Goal: Navigation & Orientation: Find specific page/section

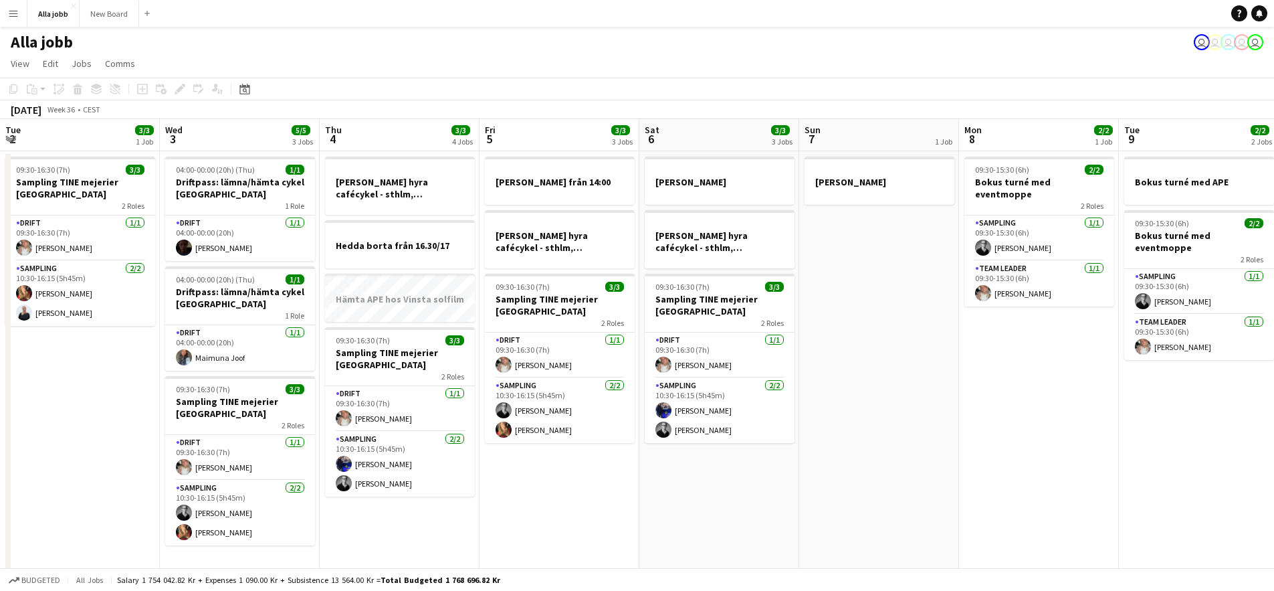
scroll to position [0, 529]
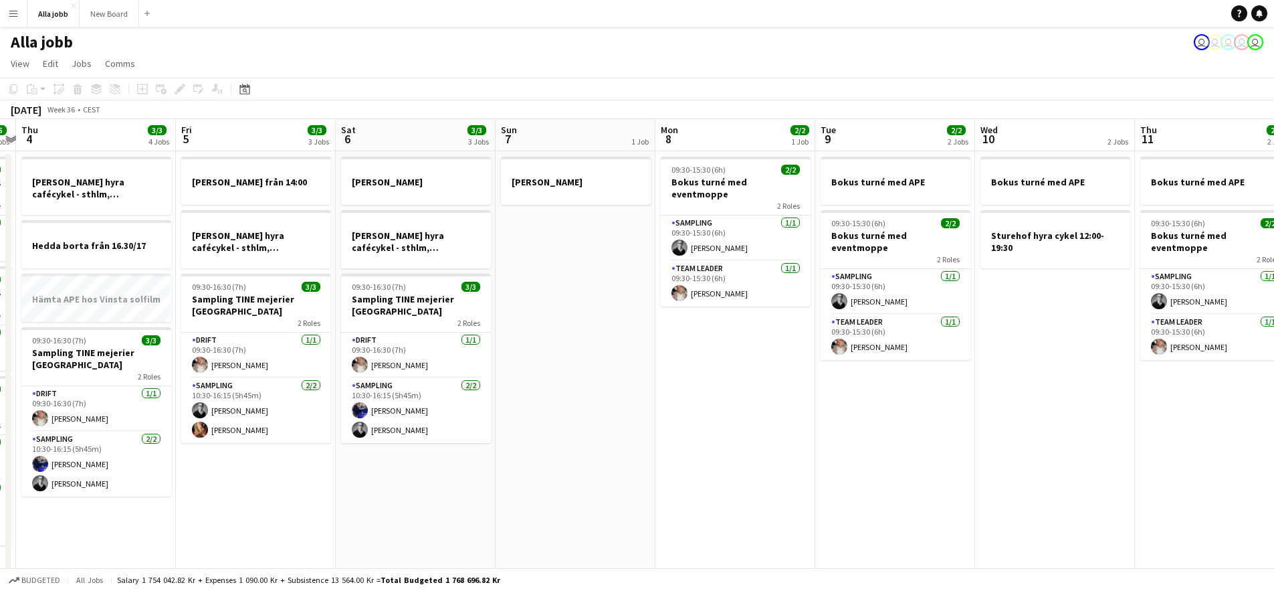
drag, startPoint x: 615, startPoint y: 441, endPoint x: 736, endPoint y: 435, distance: 121.2
click at [722, 435] on app-calendar-viewport "Tue 2 3/3 1 Job Wed 3 5/5 3 Jobs Thu 4 3/3 4 Jobs Fri 5 3/3 3 Jobs Sat 6 3/3 3 …" at bounding box center [637, 347] width 1274 height 456
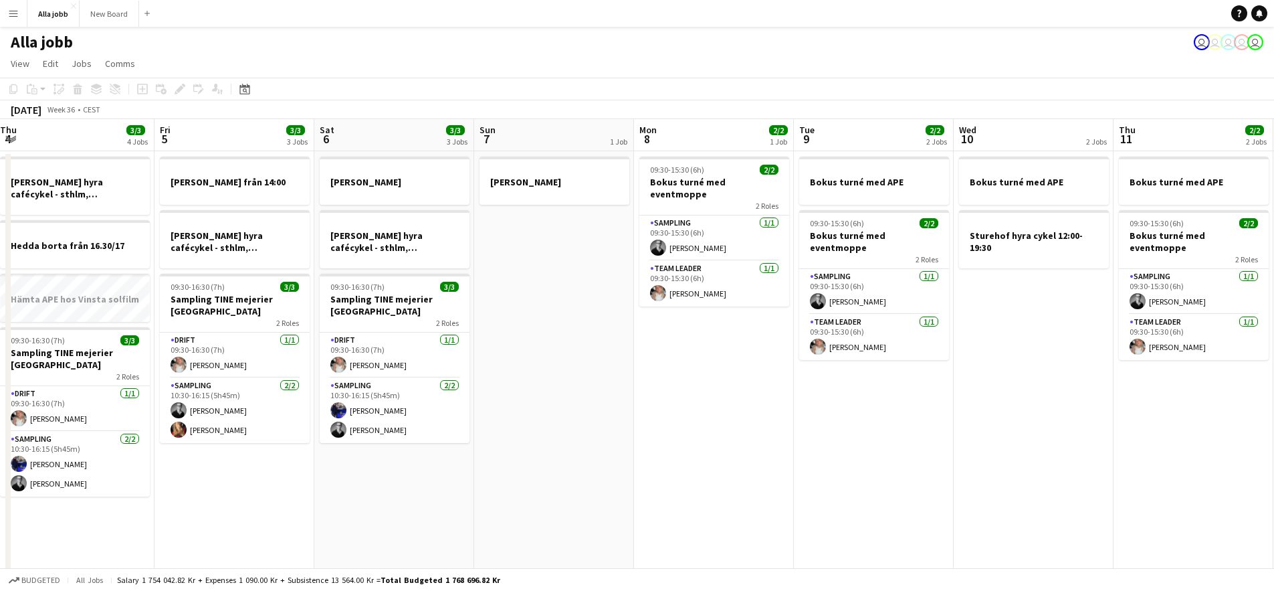
drag, startPoint x: 609, startPoint y: 437, endPoint x: 799, endPoint y: 429, distance: 190.8
click at [764, 432] on app-calendar-viewport "Tue 2 3/3 1 Job Wed 3 5/5 3 Jobs Thu 4 3/3 4 Jobs Fri 5 3/3 3 Jobs Sat 6 3/3 3 …" at bounding box center [637, 347] width 1274 height 456
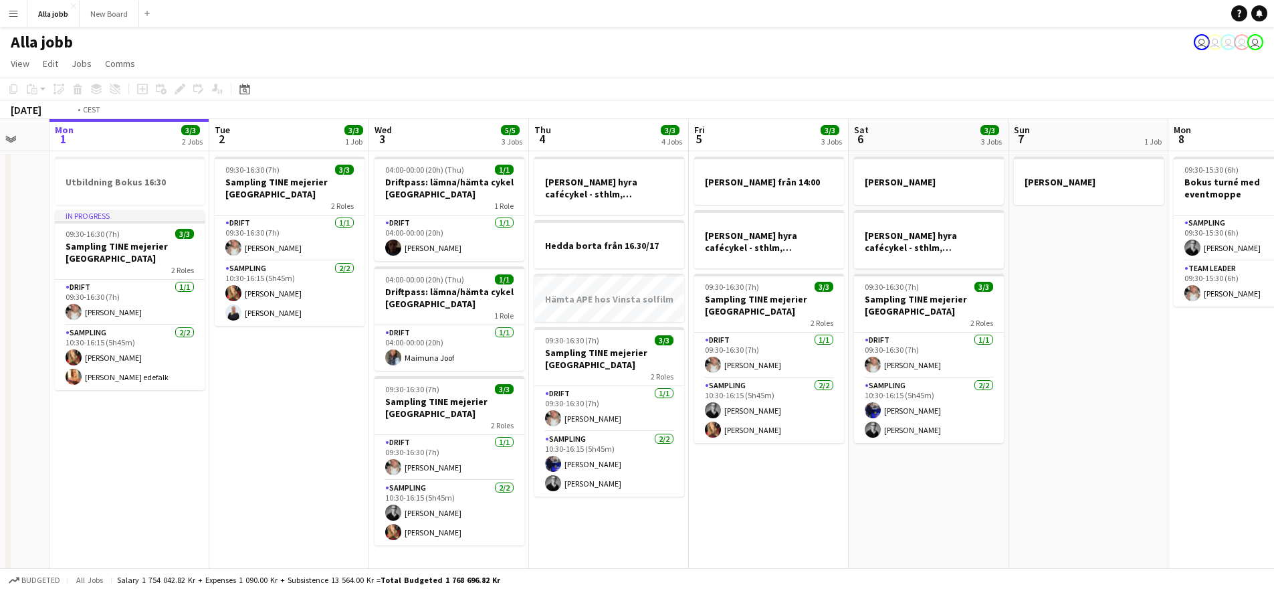
drag, startPoint x: 615, startPoint y: 466, endPoint x: 1154, endPoint y: 449, distance: 539.3
click at [1154, 449] on app-calendar-viewport "Sat 30 5/5 2 Jobs Sun 31 Mon 1 3/3 2 Jobs Tue 2 3/3 1 Job Wed 3 5/5 3 Jobs Thu …" at bounding box center [637, 347] width 1274 height 456
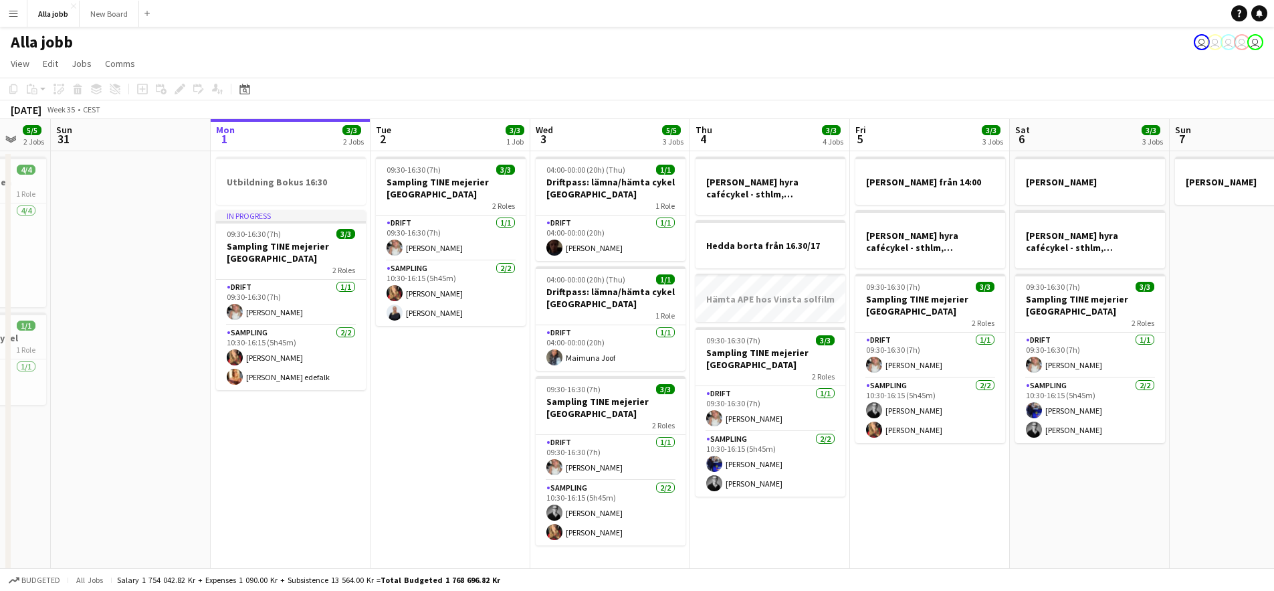
drag, startPoint x: 356, startPoint y: 487, endPoint x: 328, endPoint y: 487, distance: 28.8
click at [328, 487] on app-calendar-viewport "Thu 28 11/11 4 Jobs Fri 29 6/6 4 Jobs Sat 30 5/5 2 Jobs Sun 31 Mon 1 3/3 2 Jobs…" at bounding box center [637, 429] width 1274 height 621
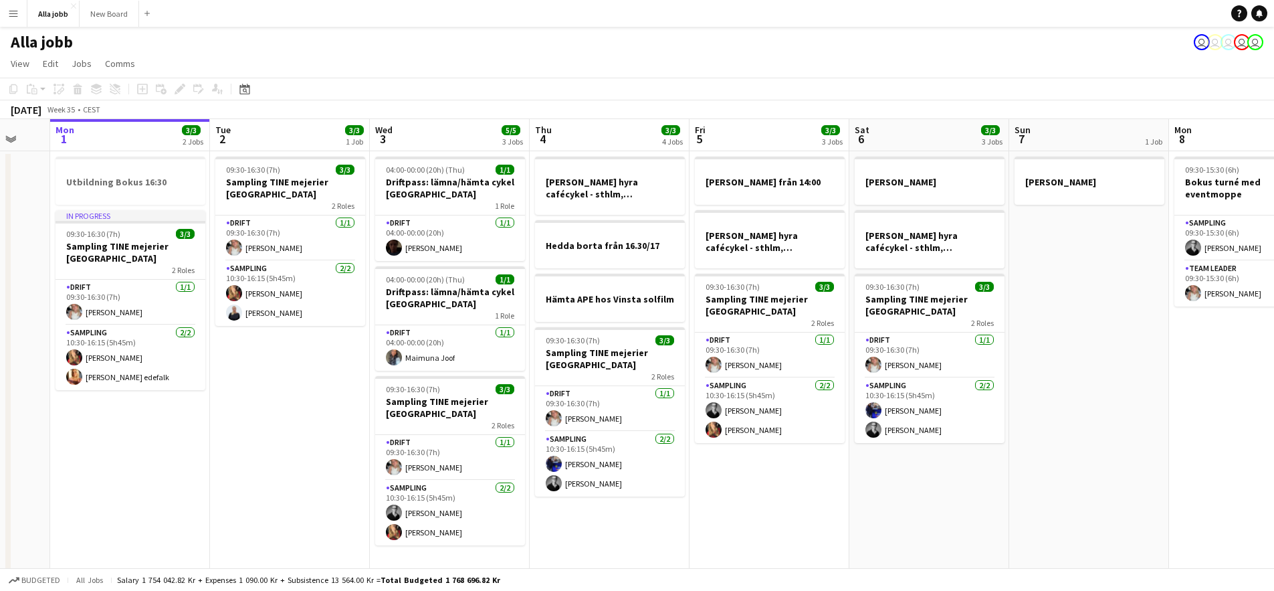
scroll to position [0, 379]
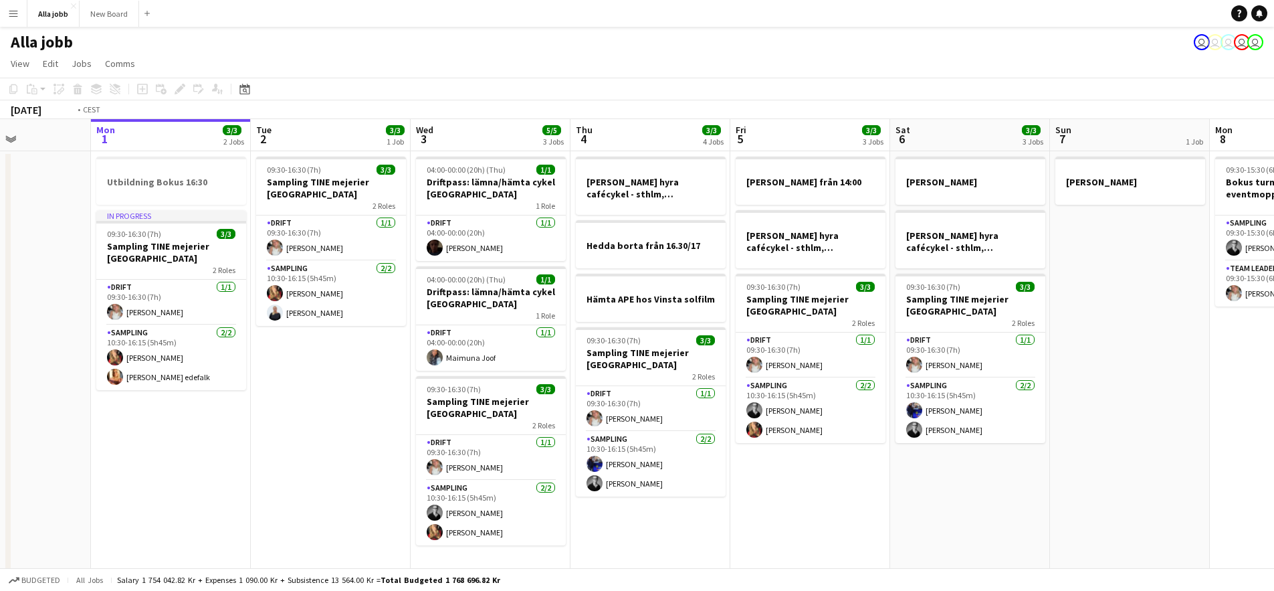
drag, startPoint x: 1076, startPoint y: 491, endPoint x: 970, endPoint y: 488, distance: 106.4
click at [970, 488] on app-calendar-viewport "Fri 29 6/6 4 Jobs Sat 30 5/5 2 Jobs Sun 31 Mon 1 3/3 2 Jobs Tue 2 3/3 1 Job Wed…" at bounding box center [637, 429] width 1274 height 621
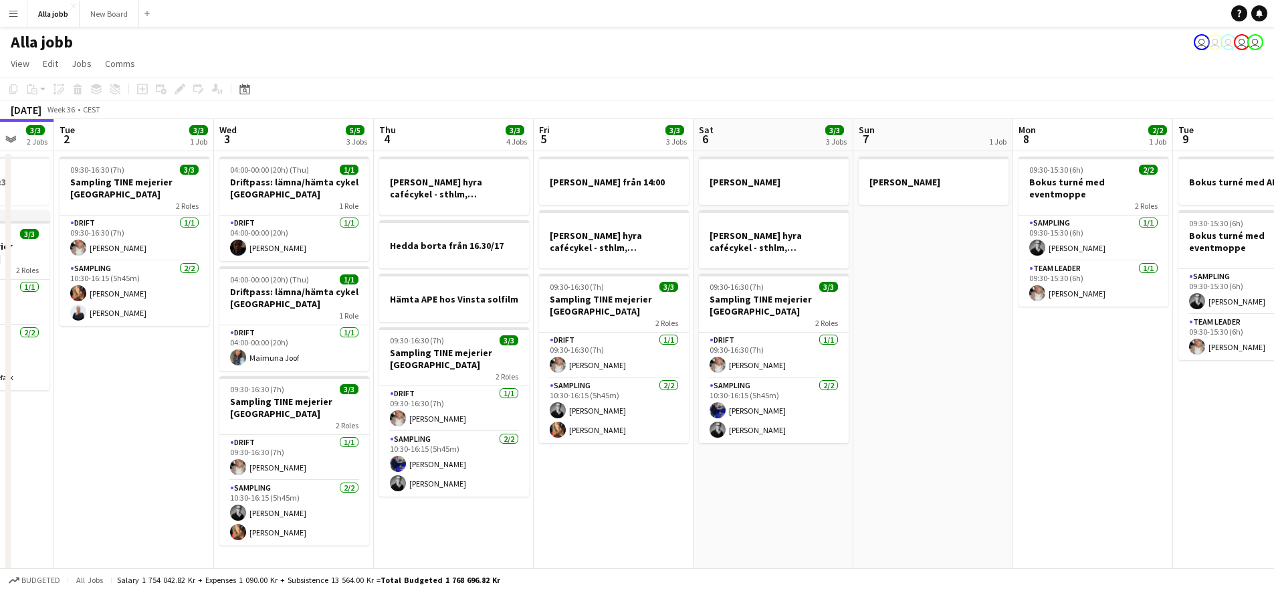
drag, startPoint x: 1006, startPoint y: 445, endPoint x: 720, endPoint y: 455, distance: 286.4
click at [722, 455] on app-calendar-viewport "Sat 30 5/5 2 Jobs Sun 31 Mon 1 3/3 2 Jobs Tue 2 3/3 1 Job Wed 3 5/5 3 Jobs Thu …" at bounding box center [637, 429] width 1274 height 621
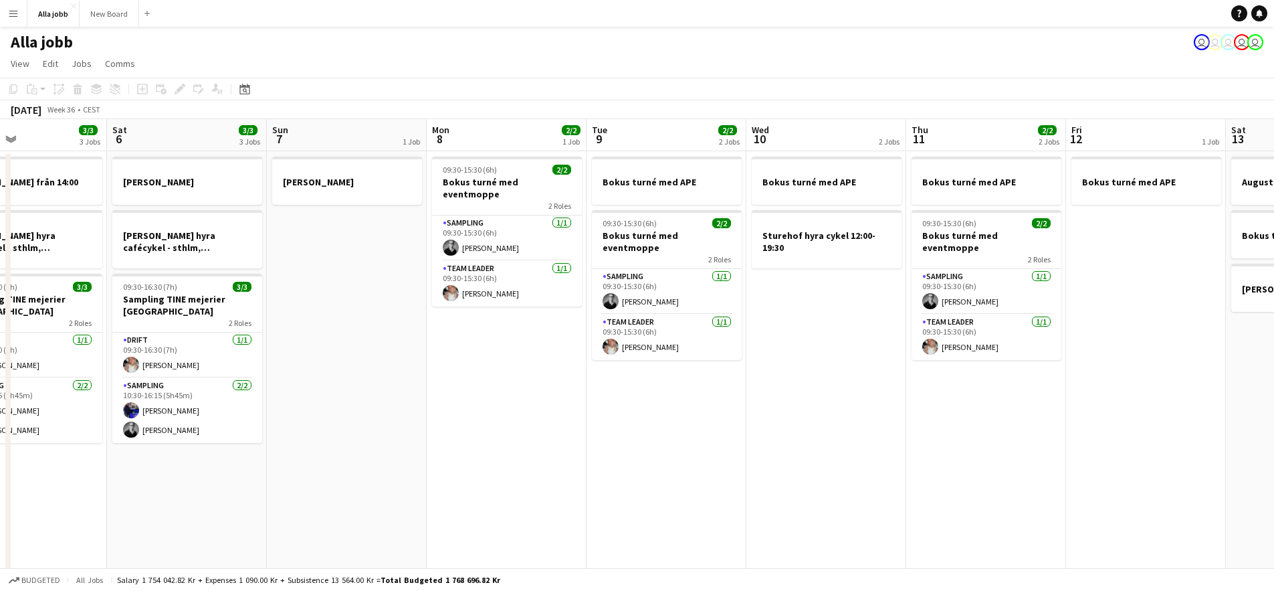
drag, startPoint x: 999, startPoint y: 462, endPoint x: 674, endPoint y: 435, distance: 326.2
click at [674, 435] on app-calendar-viewport "Tue 2 3/3 1 Job Wed 3 5/5 3 Jobs Thu 4 3/3 4 Jobs Fri 5 3/3 3 Jobs Sat 6 3/3 3 …" at bounding box center [637, 429] width 1274 height 621
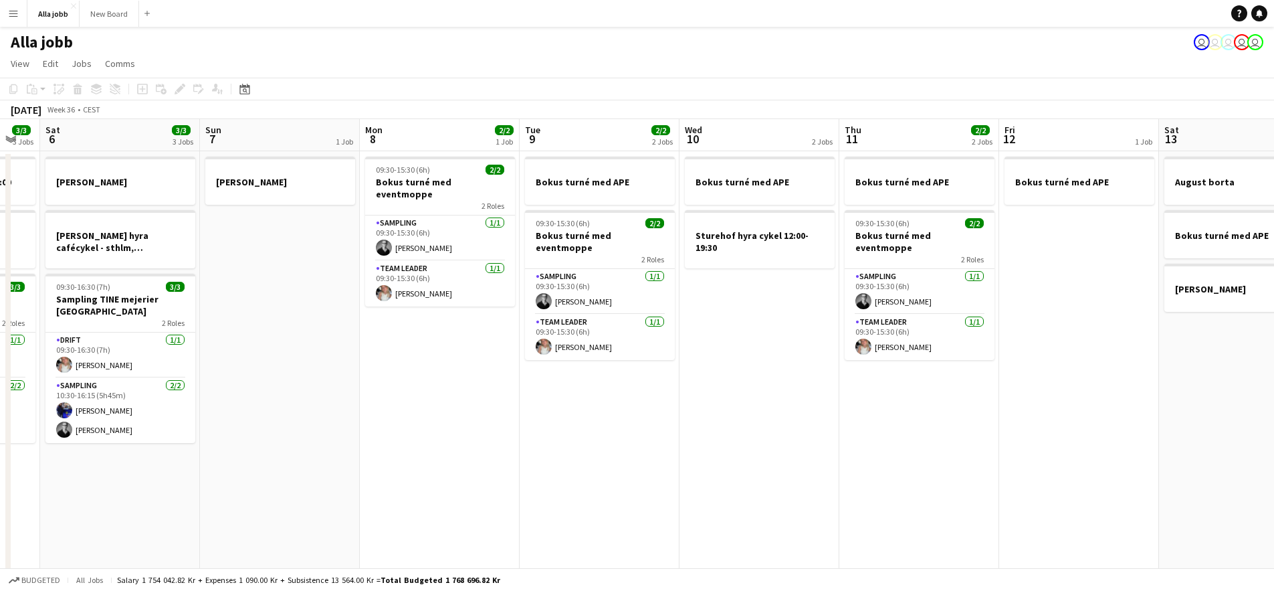
drag, startPoint x: 843, startPoint y: 433, endPoint x: 665, endPoint y: 442, distance: 177.4
click at [683, 440] on app-calendar-viewport "Wed 3 5/5 3 Jobs Thu 4 3/3 4 Jobs Fri 5 3/3 3 Jobs Sat 6 3/3 3 Jobs Sun 7 1 Job…" at bounding box center [637, 429] width 1274 height 621
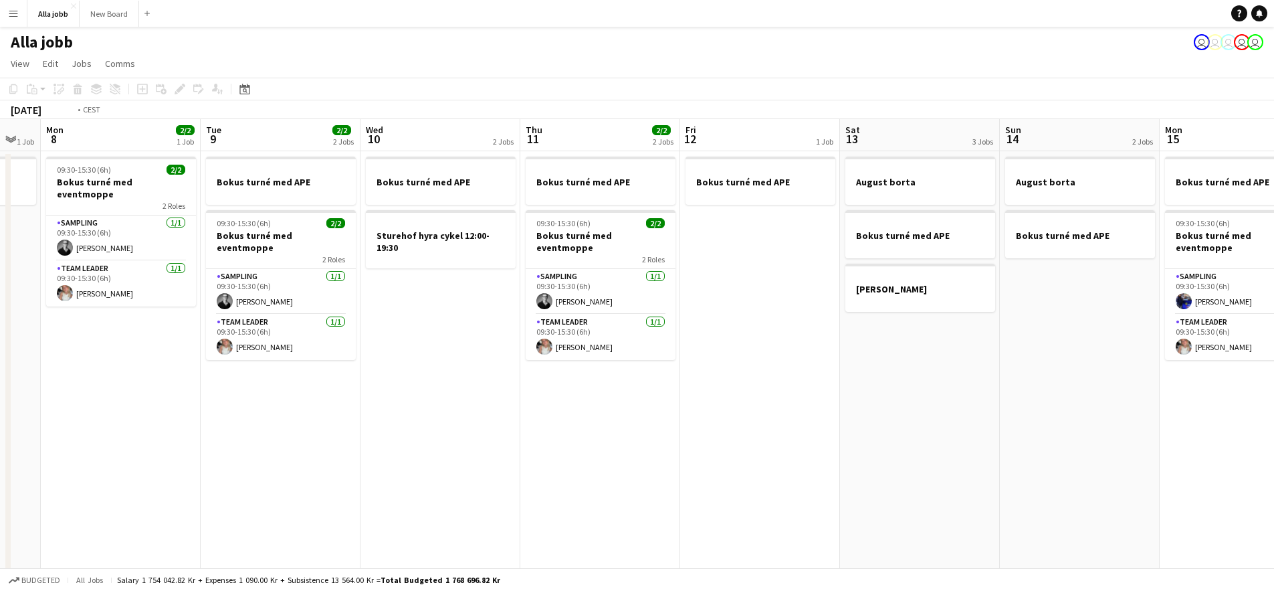
scroll to position [0, 520]
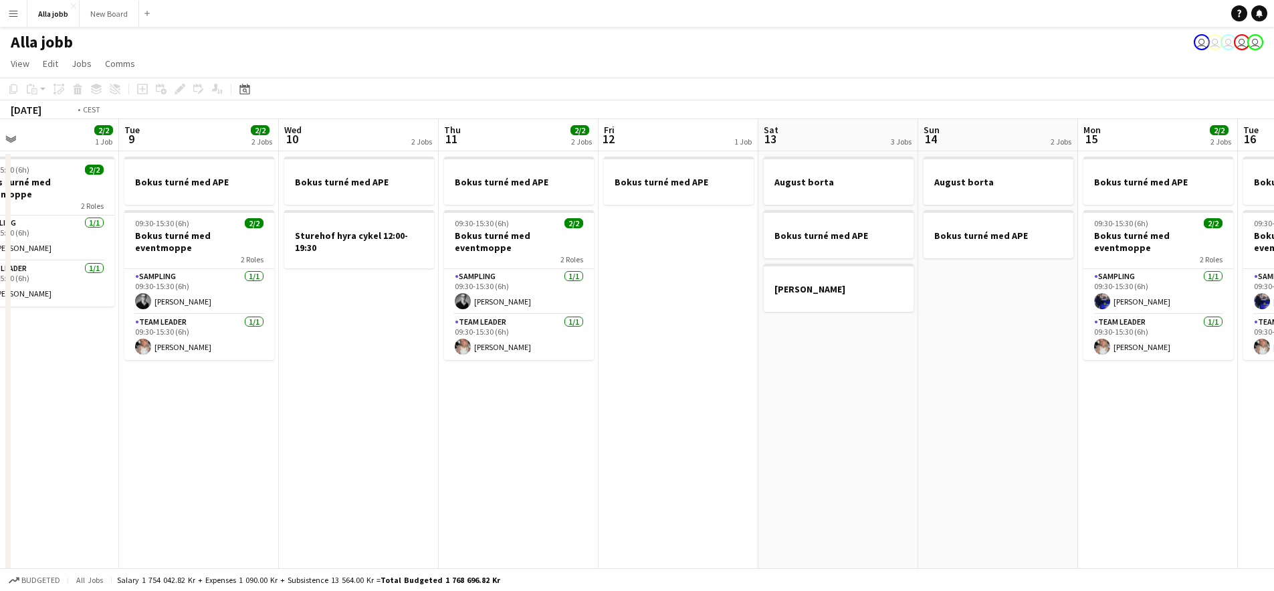
drag, startPoint x: 966, startPoint y: 461, endPoint x: 587, endPoint y: 451, distance: 378.6
click at [607, 453] on app-calendar-viewport "Fri 5 3/3 3 Jobs Sat 6 3/3 3 Jobs Sun 7 1 Job Mon 8 2/2 1 Job Tue 9 2/2 2 Jobs …" at bounding box center [637, 429] width 1274 height 621
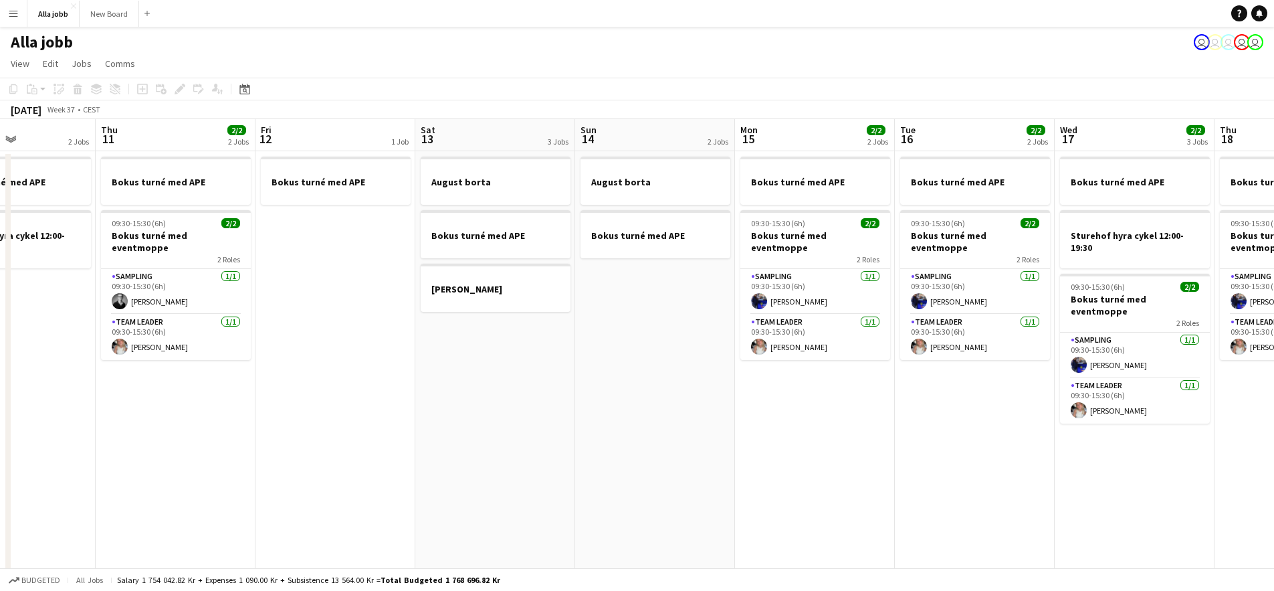
drag, startPoint x: 792, startPoint y: 435, endPoint x: 199, endPoint y: 423, distance: 593.3
click at [197, 423] on app-calendar-viewport "Mon 8 2/2 1 Job Tue 9 2/2 2 Jobs Wed 10 2 Jobs Thu 11 2/2 2 Jobs Fri 12 1 Job S…" at bounding box center [637, 429] width 1274 height 621
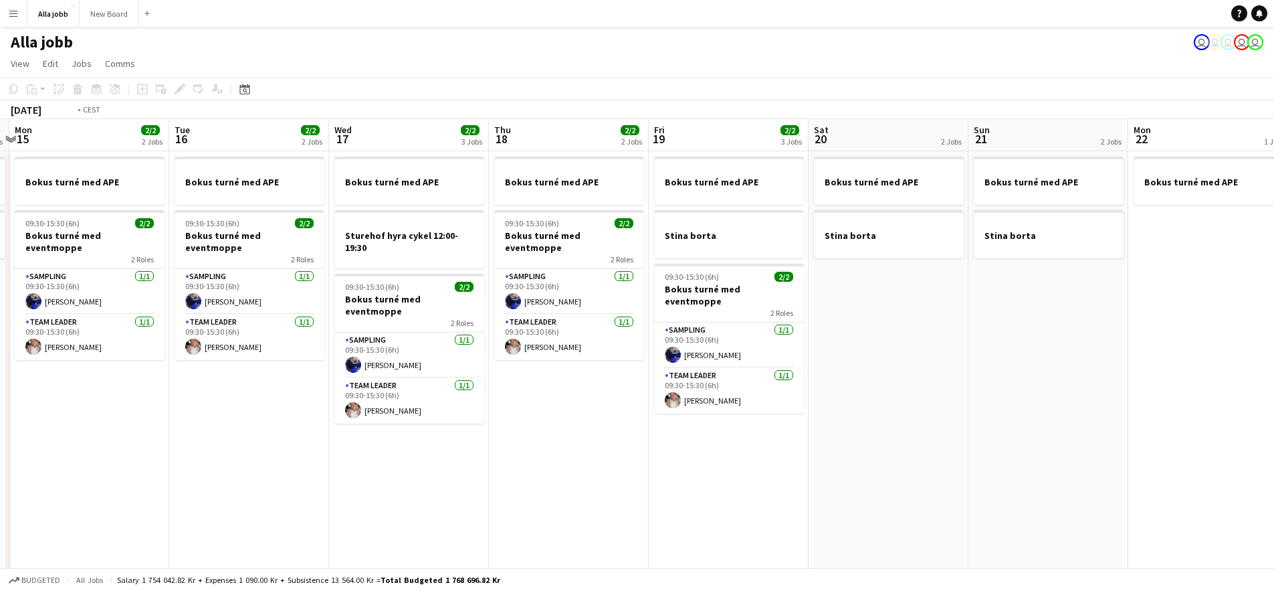
drag, startPoint x: 848, startPoint y: 511, endPoint x: 574, endPoint y: 510, distance: 274.2
click at [619, 510] on app-calendar-viewport "Fri 12 1 Job Sat 13 3 Jobs Sun 14 2 Jobs Mon 15 2/2 2 Jobs Tue 16 2/2 2 Jobs We…" at bounding box center [637, 429] width 1274 height 621
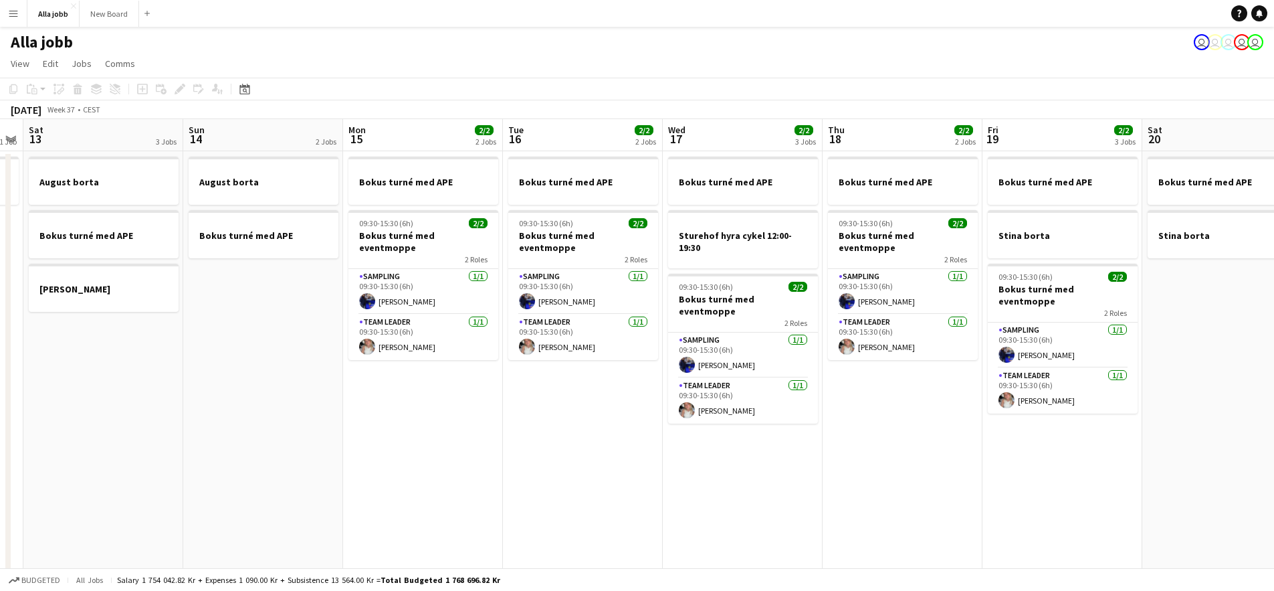
drag, startPoint x: 1071, startPoint y: 408, endPoint x: 1083, endPoint y: 406, distance: 12.9
click at [1072, 407] on app-calendar-viewport "Thu 11 2/2 2 Jobs Fri 12 1 Job Sat 13 3 Jobs Sun 14 2 Jobs Mon 15 2/2 2 Jobs Tu…" at bounding box center [637, 429] width 1274 height 621
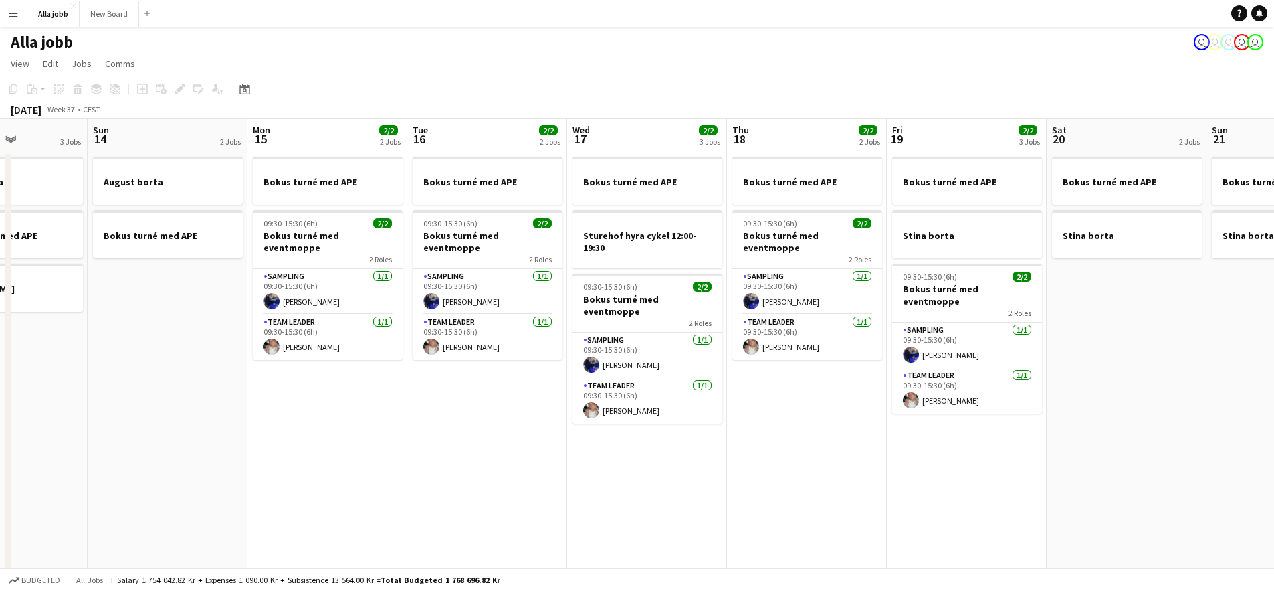
scroll to position [0, 379]
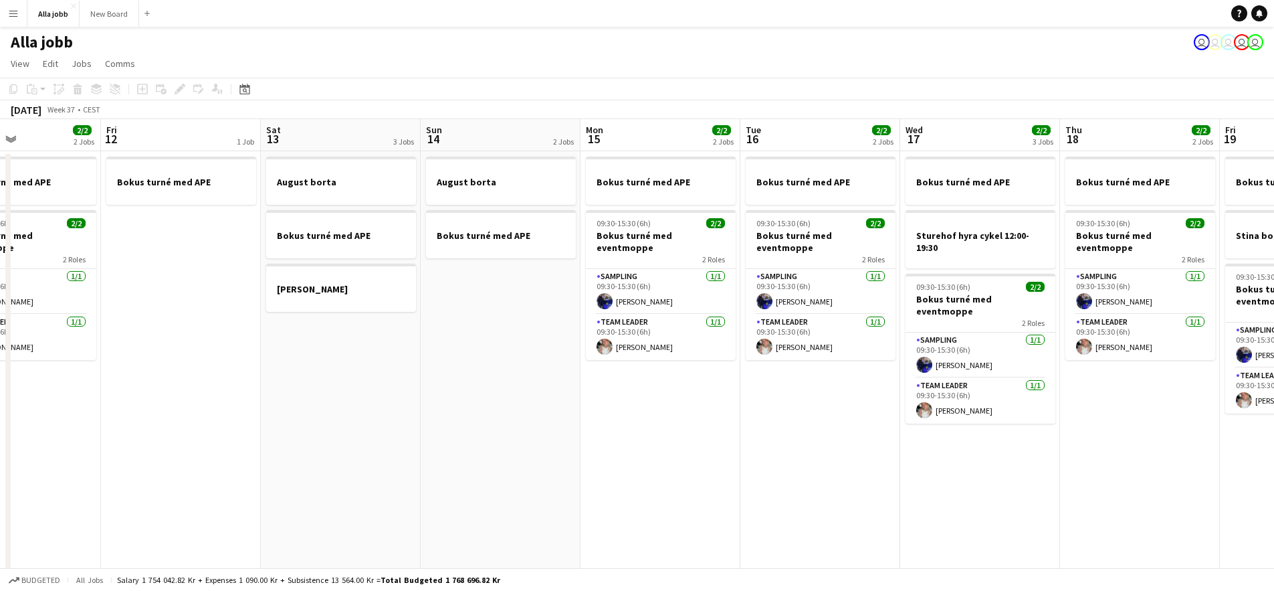
drag, startPoint x: 411, startPoint y: 429, endPoint x: 709, endPoint y: 441, distance: 298.5
click at [709, 441] on app-calendar-viewport "Tue 9 2/2 2 Jobs Wed 10 2 Jobs Thu 11 2/2 2 Jobs Fri 12 1 Job Sat 13 3 Jobs Sun…" at bounding box center [637, 429] width 1274 height 621
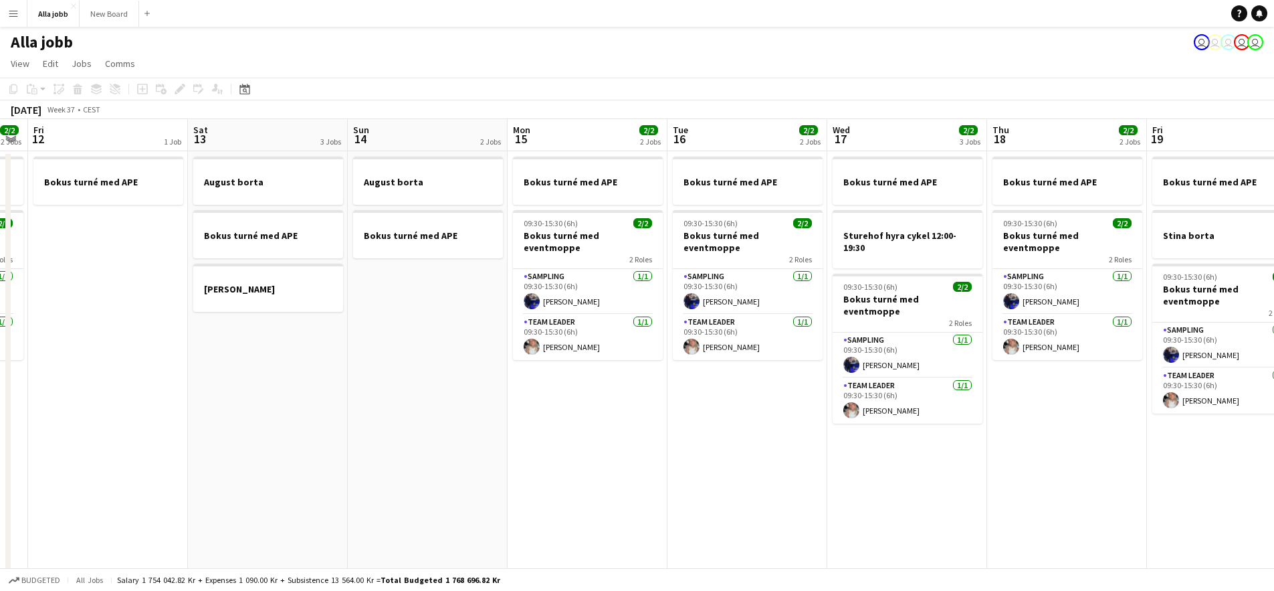
scroll to position [0, 479]
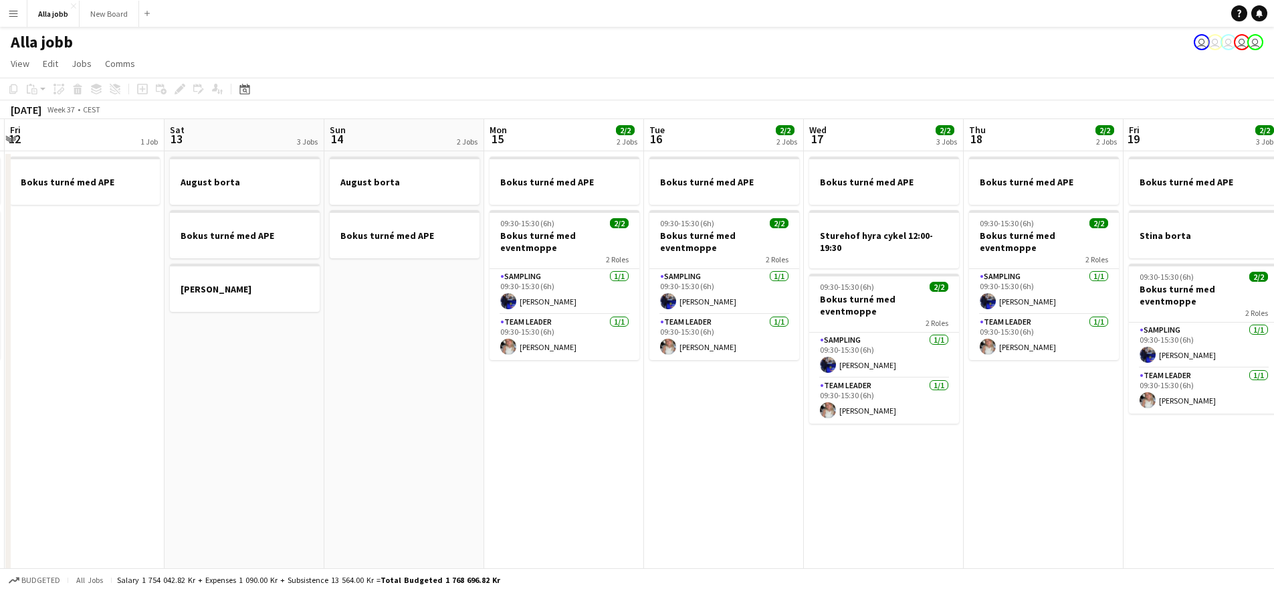
drag, startPoint x: 866, startPoint y: 453, endPoint x: 302, endPoint y: 450, distance: 564.4
click at [276, 449] on app-calendar-viewport "Tue 9 2/2 2 Jobs Wed 10 2 Jobs Thu 11 2/2 2 Jobs Fri 12 1 Job Sat 13 3 Jobs Sun…" at bounding box center [637, 429] width 1274 height 621
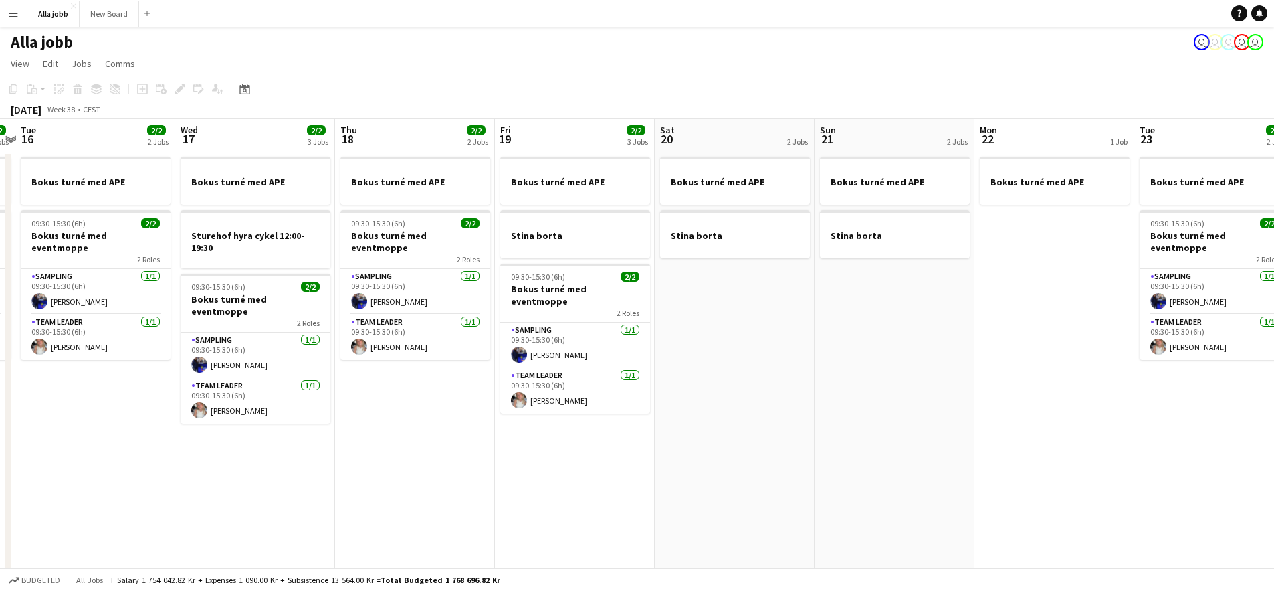
drag, startPoint x: 906, startPoint y: 440, endPoint x: 731, endPoint y: 435, distance: 175.3
click at [731, 435] on app-calendar-viewport "Sat 13 3 Jobs Sun 14 2 Jobs Mon 15 2/2 2 Jobs Tue 16 2/2 2 Jobs Wed 17 2/2 3 Jo…" at bounding box center [637, 429] width 1274 height 621
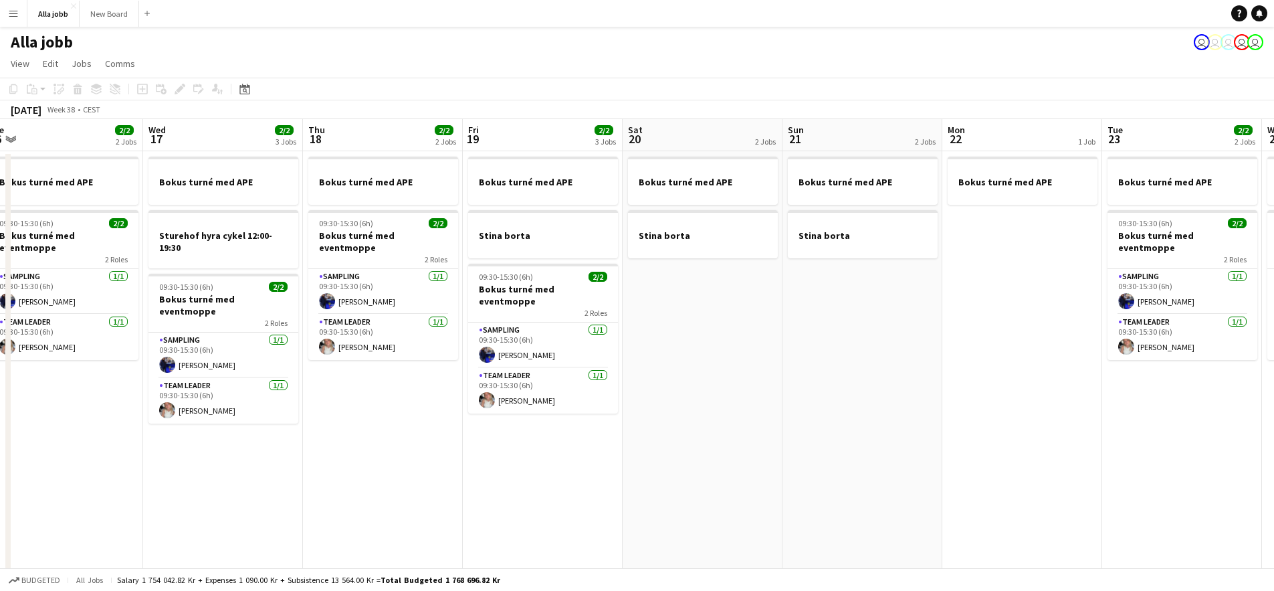
click at [692, 428] on app-date-cell "Bokus turné med APE Stina borta" at bounding box center [703, 445] width 160 height 589
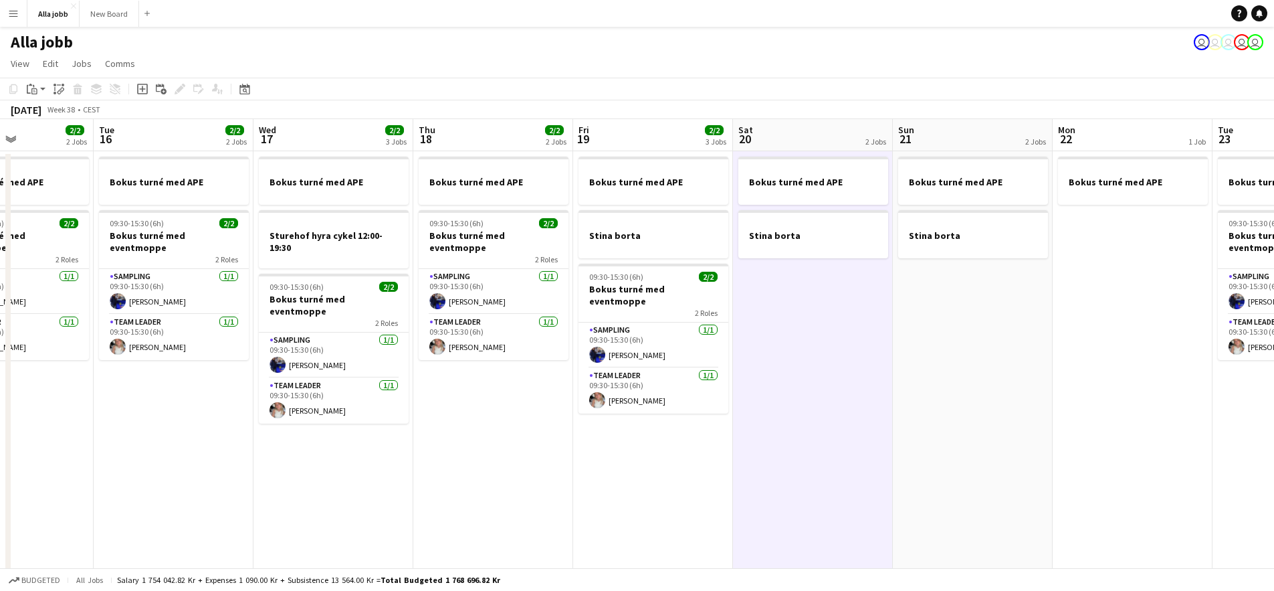
drag, startPoint x: 845, startPoint y: 397, endPoint x: 557, endPoint y: 395, distance: 288.2
click at [585, 393] on app-calendar-viewport "Sat 13 3 Jobs Sun 14 2 Jobs Mon 15 2/2 2 Jobs Tue 16 2/2 2 Jobs Wed 17 2/2 3 Jo…" at bounding box center [637, 429] width 1274 height 621
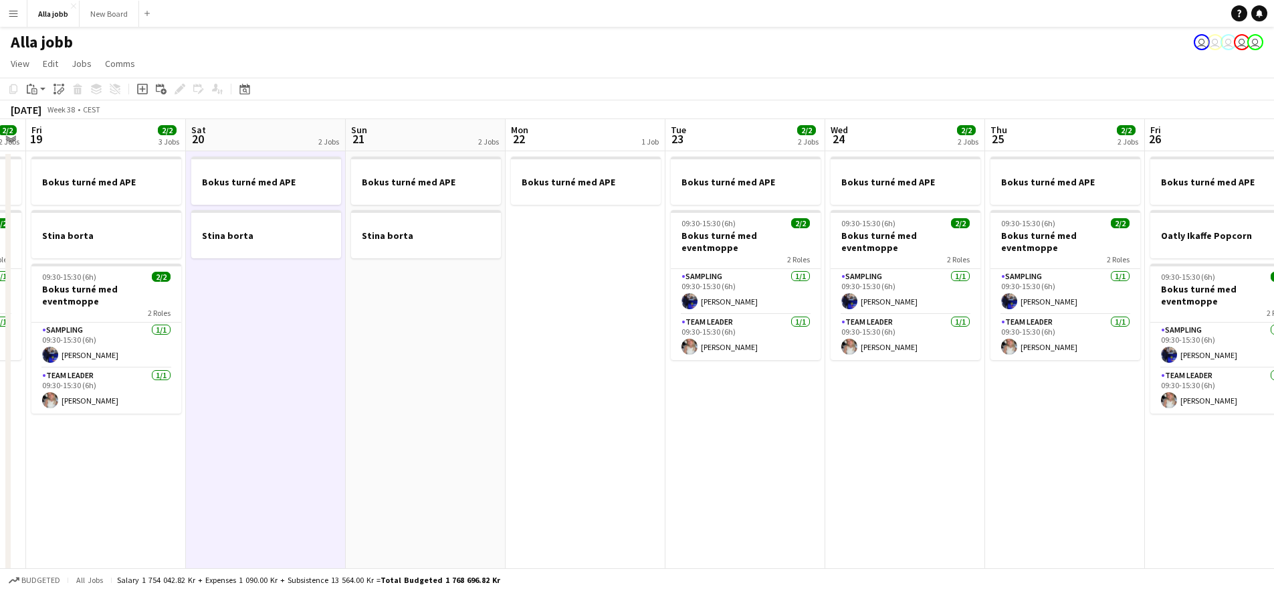
drag, startPoint x: 516, startPoint y: 403, endPoint x: 306, endPoint y: 394, distance: 210.2
click at [300, 395] on app-calendar-viewport "Tue 16 2/2 2 Jobs Wed 17 2/2 3 Jobs Thu 18 2/2 2 Jobs Fri 19 2/2 3 Jobs Sat 20 …" at bounding box center [637, 429] width 1274 height 621
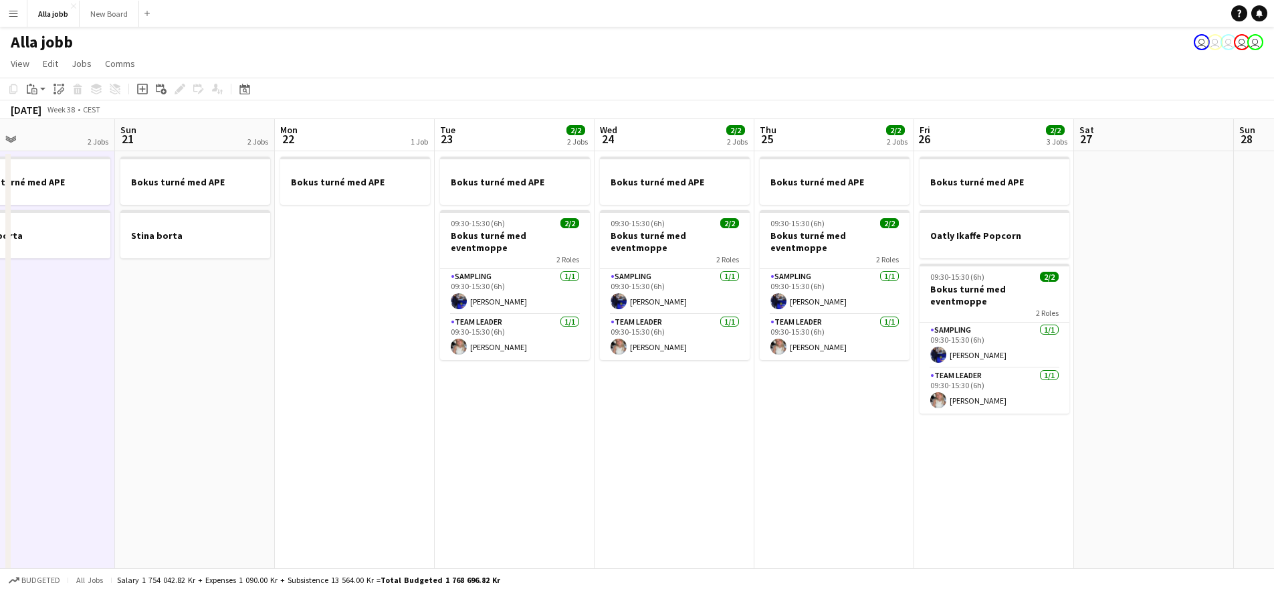
click at [485, 447] on app-calendar-viewport "Wed 17 2/2 3 Jobs Thu 18 2/2 2 Jobs Fri 19 2/2 3 Jobs Sat 20 2 Jobs Sun 21 2 Jo…" at bounding box center [637, 429] width 1274 height 621
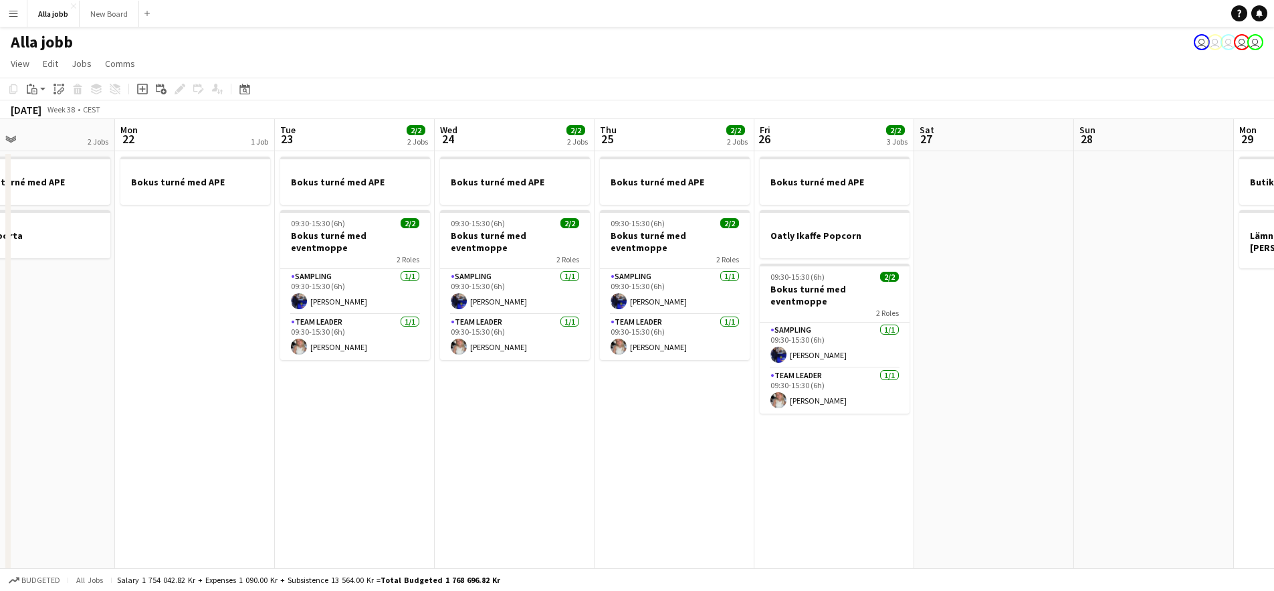
scroll to position [0, 381]
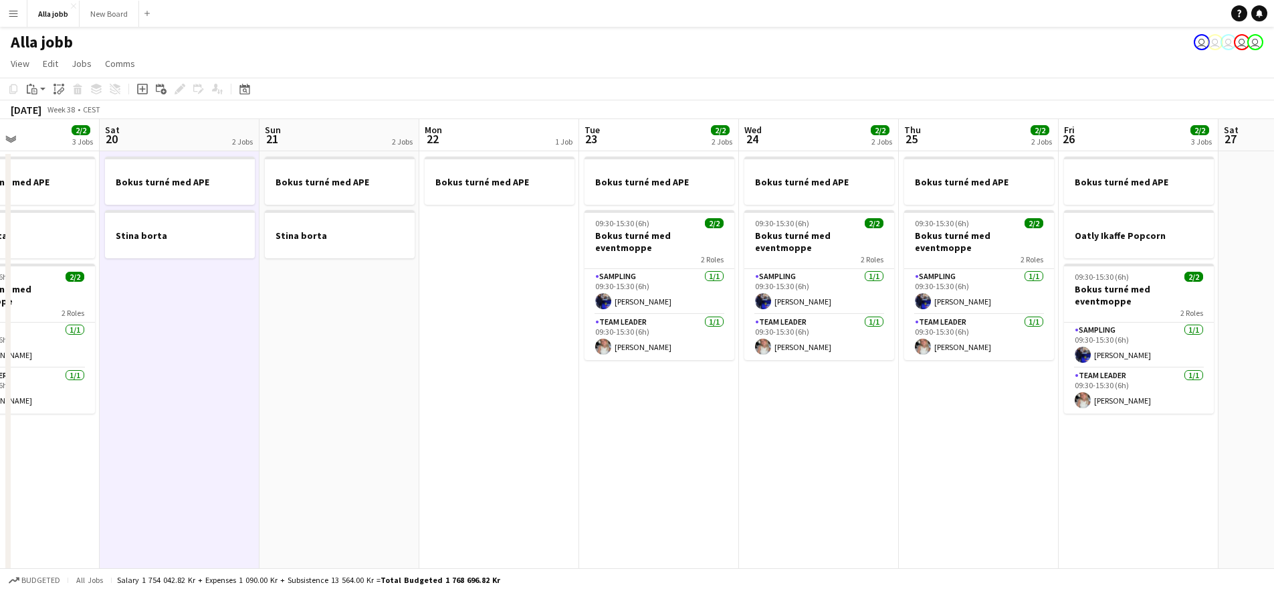
drag, startPoint x: 407, startPoint y: 370, endPoint x: 565, endPoint y: 387, distance: 158.6
click at [565, 387] on app-calendar-viewport "Wed 17 2/2 3 Jobs Thu 18 2/2 2 Jobs Fri 19 2/2 3 Jobs Sat 20 2 Jobs Sun 21 2 Jo…" at bounding box center [637, 429] width 1274 height 621
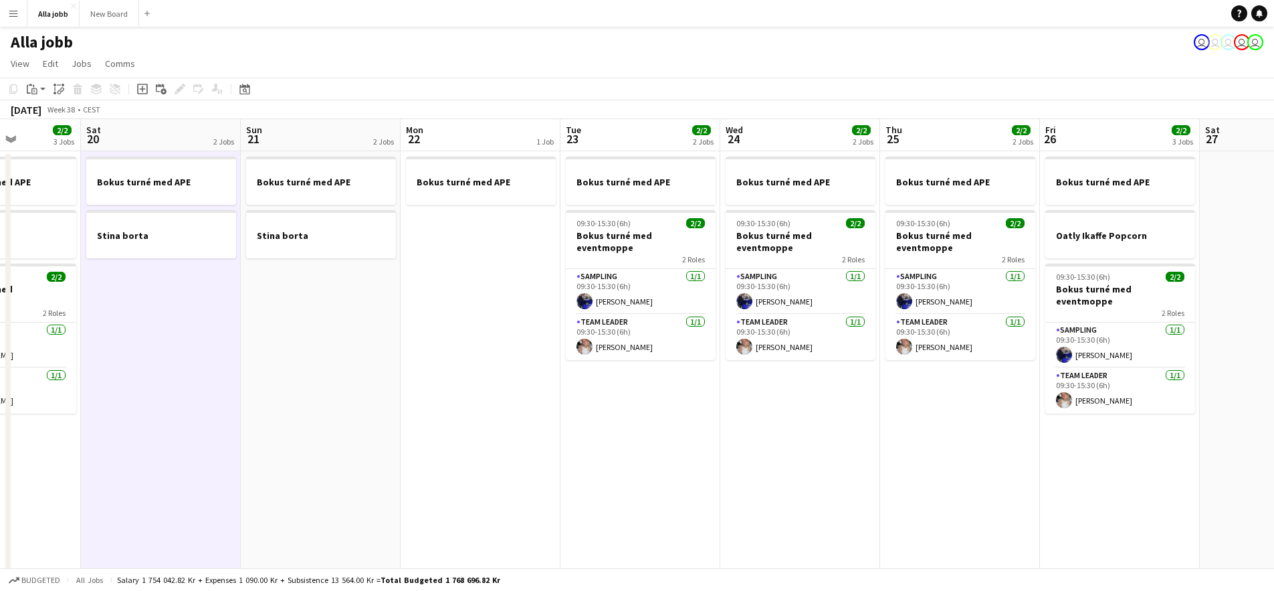
drag, startPoint x: 565, startPoint y: 387, endPoint x: 544, endPoint y: 389, distance: 21.6
click at [544, 389] on app-calendar-viewport "Wed 17 2/2 3 Jobs Thu 18 2/2 2 Jobs Fri 19 2/2 3 Jobs Sat 20 2 Jobs Sun 21 2 Jo…" at bounding box center [637, 429] width 1274 height 621
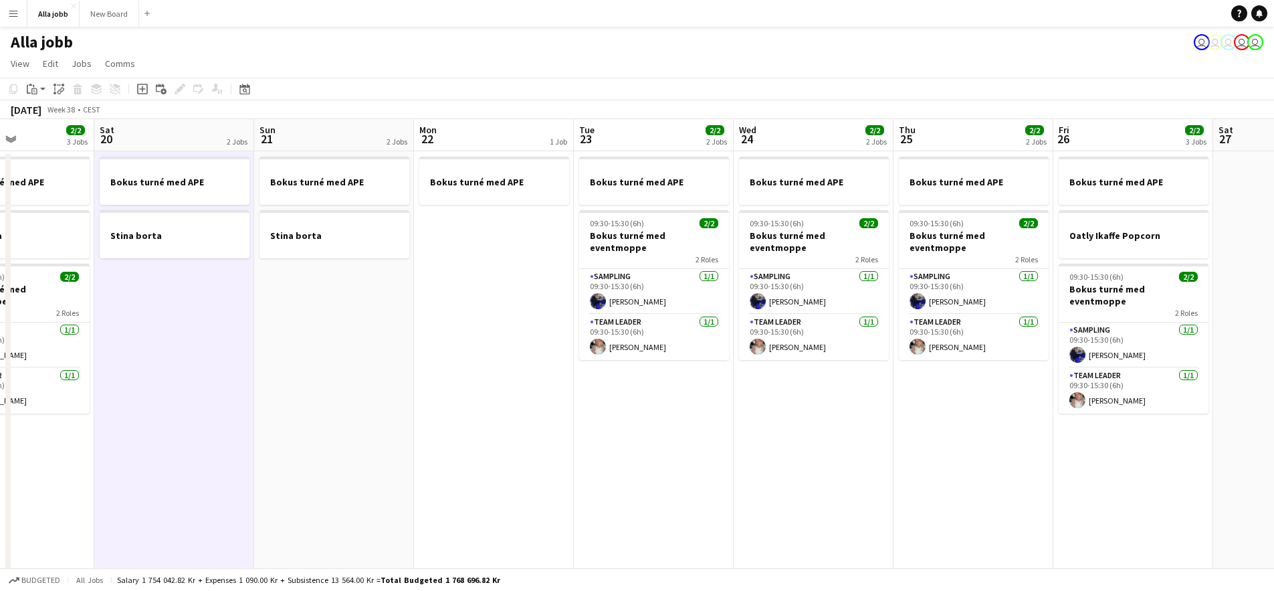
scroll to position [0, 307]
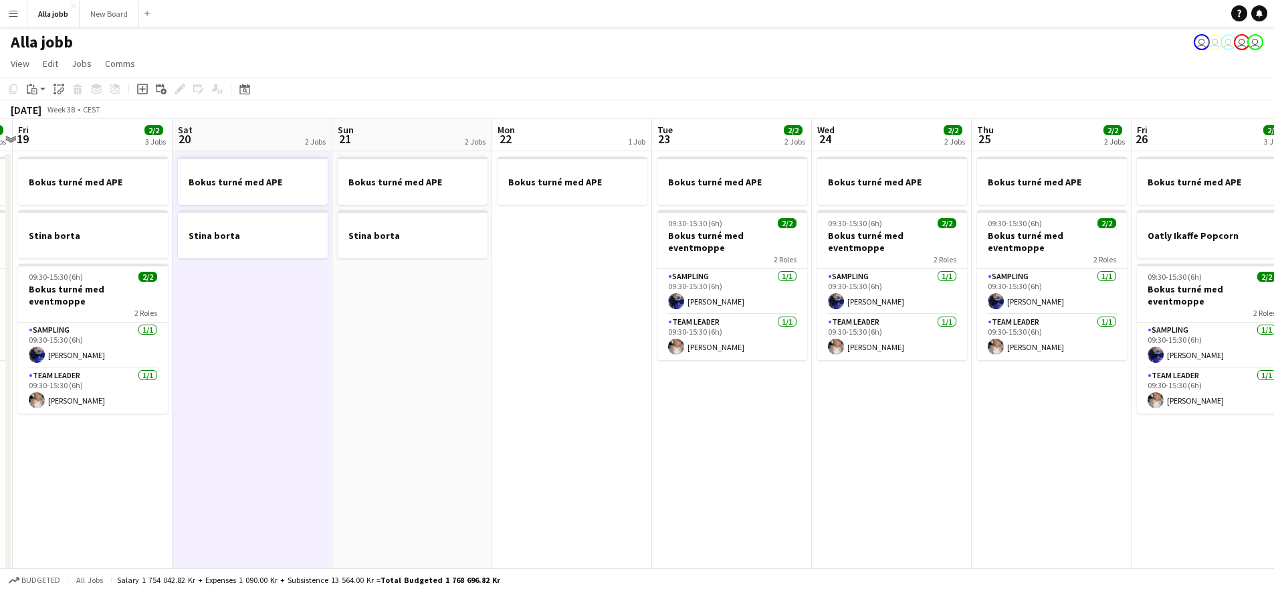
drag, startPoint x: 601, startPoint y: 404, endPoint x: 701, endPoint y: 418, distance: 101.3
click at [701, 418] on app-calendar-viewport "Wed 17 2/2 3 Jobs Thu 18 2/2 2 Jobs Fri 19 2/2 3 Jobs Sat 20 2 Jobs Sun 21 2 Jo…" at bounding box center [637, 429] width 1274 height 621
